Goal: Task Accomplishment & Management: Use online tool/utility

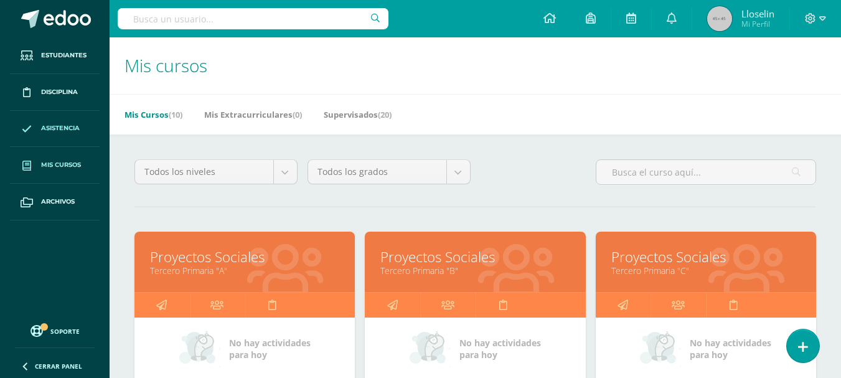
click at [50, 128] on span "Asistencia" at bounding box center [60, 128] width 39 height 10
click at [64, 130] on span "Asistencia" at bounding box center [60, 128] width 39 height 10
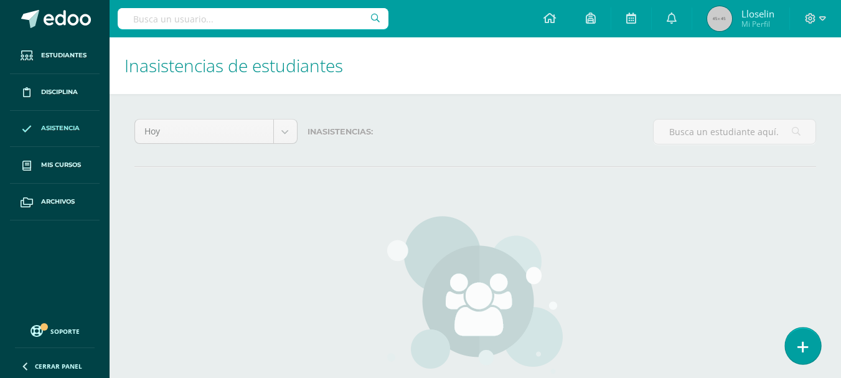
click at [804, 353] on icon at bounding box center [802, 347] width 11 height 14
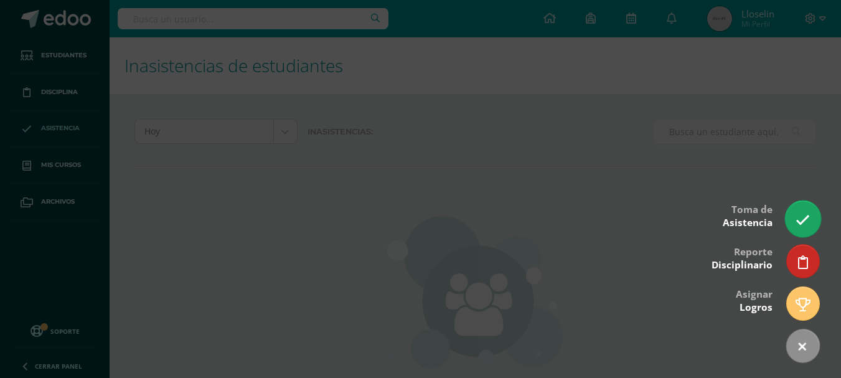
click at [799, 216] on icon at bounding box center [802, 220] width 14 height 14
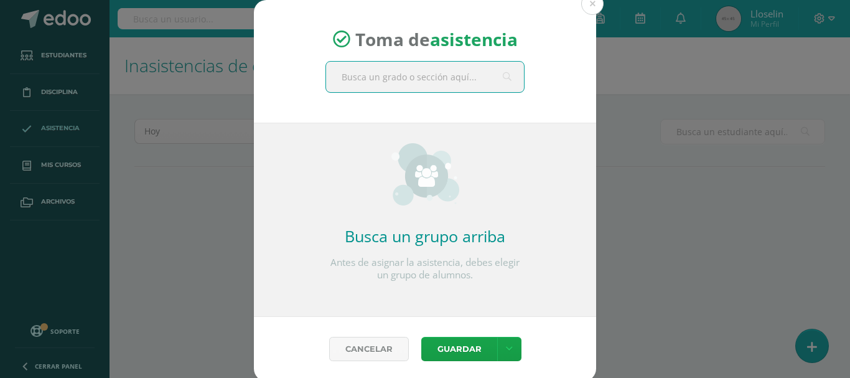
click at [412, 80] on input "text" at bounding box center [425, 77] width 198 height 30
type input "cuarto a"
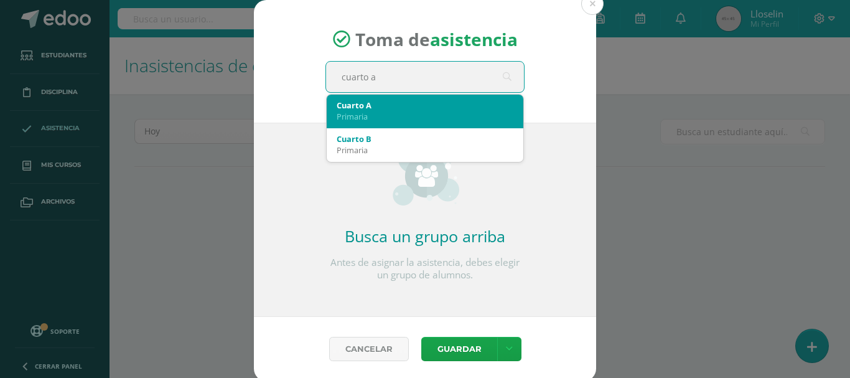
click at [361, 121] on div "Primaria" at bounding box center [425, 116] width 177 height 11
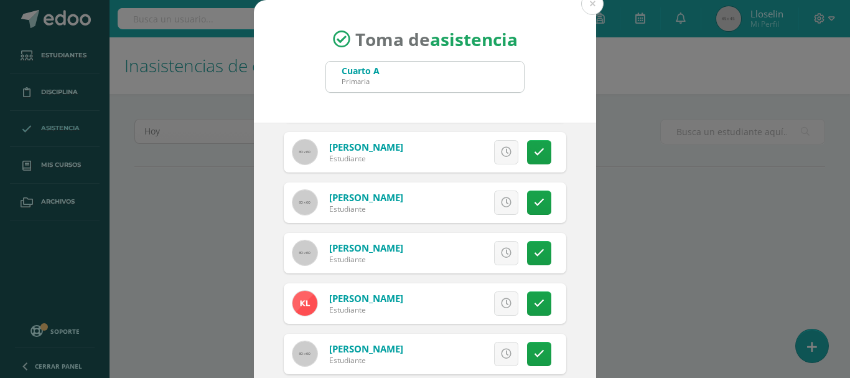
scroll to position [402, 0]
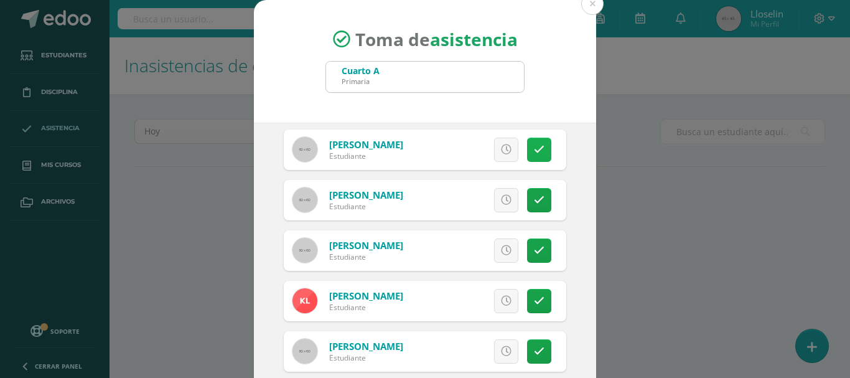
click at [527, 144] on link at bounding box center [539, 150] width 24 height 24
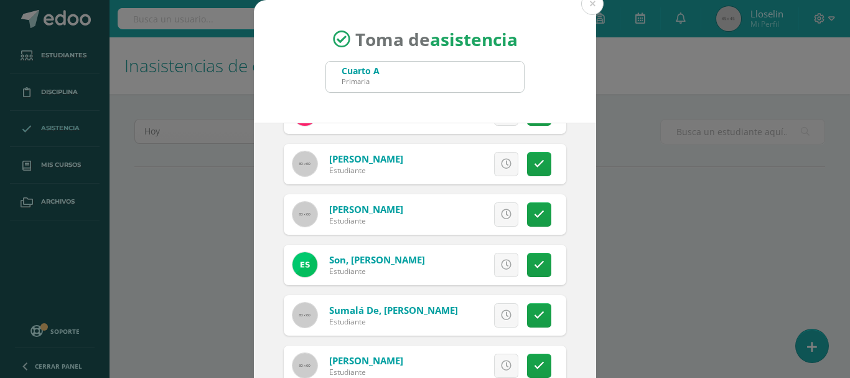
scroll to position [93, 0]
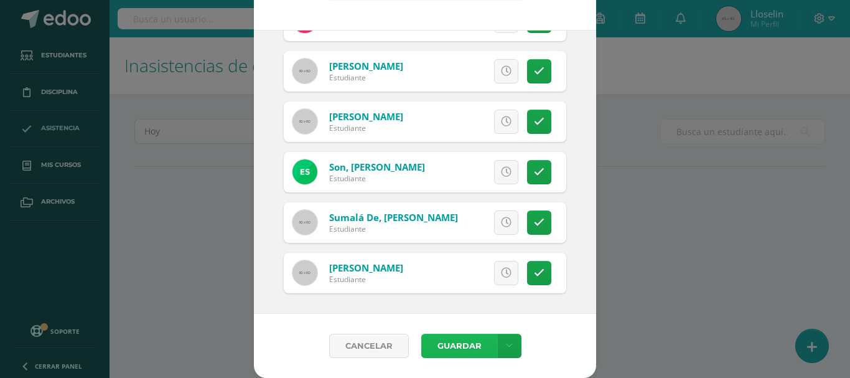
click at [443, 342] on button "Guardar" at bounding box center [459, 345] width 76 height 24
